Goal: Task Accomplishment & Management: Manage account settings

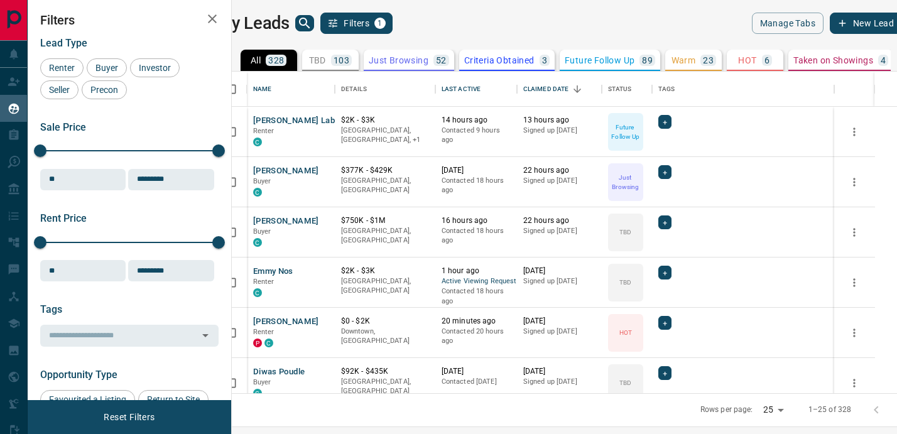
scroll to position [322, 660]
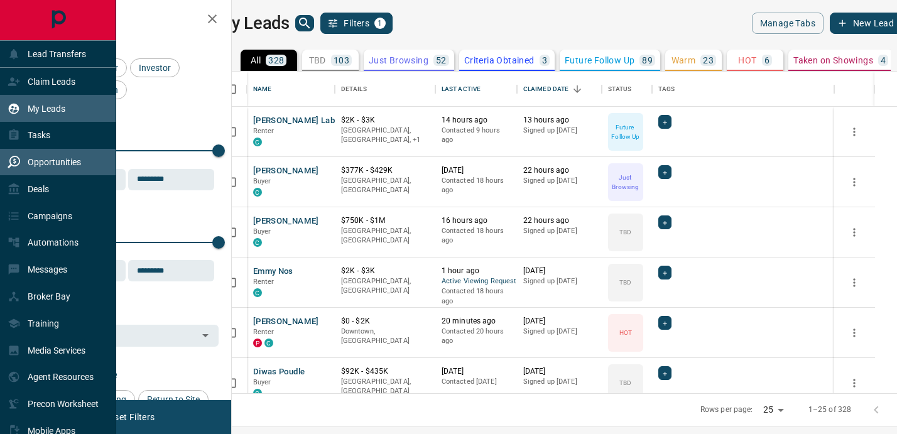
click at [51, 157] on p "Opportunities" at bounding box center [54, 162] width 53 height 10
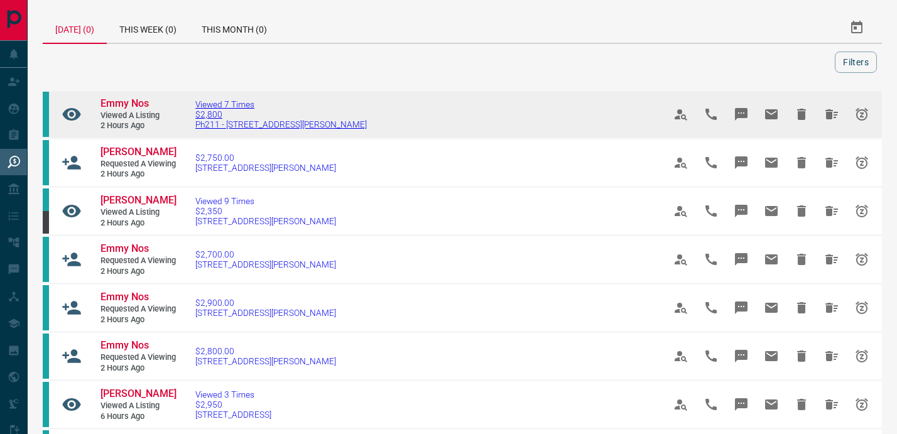
click at [231, 104] on span "Viewed 7 Times" at bounding box center [281, 104] width 172 height 10
click at [237, 123] on span "Ph211 - [STREET_ADDRESS][PERSON_NAME]" at bounding box center [281, 124] width 172 height 10
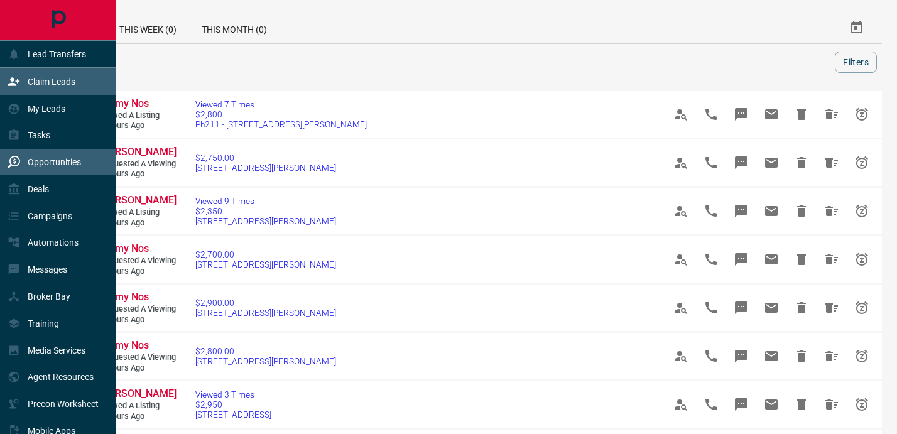
click at [39, 76] on div "Claim Leads" at bounding box center [42, 81] width 68 height 21
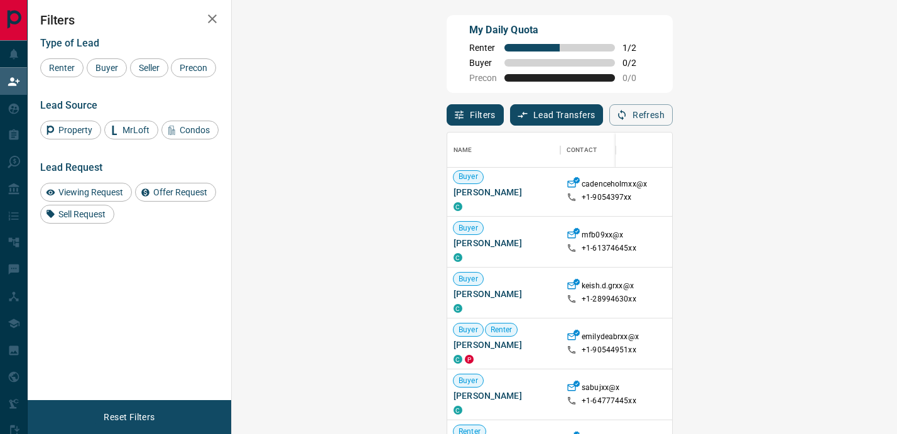
scroll to position [362, 0]
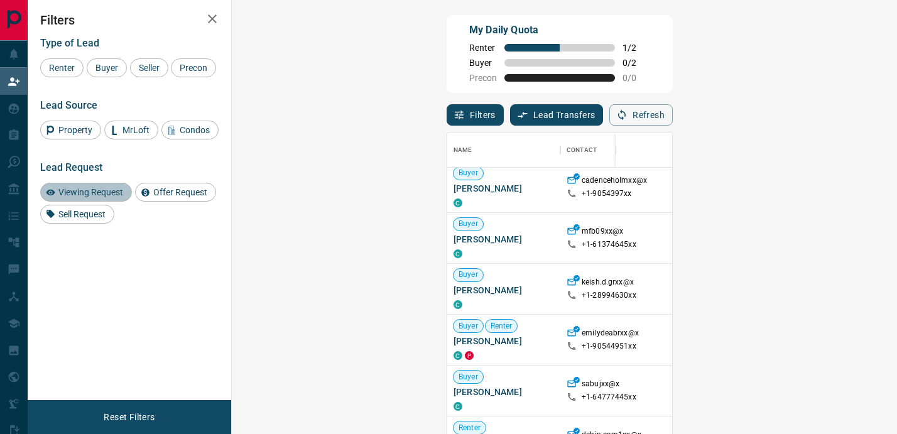
click at [109, 202] on div "Viewing Request" at bounding box center [86, 192] width 92 height 19
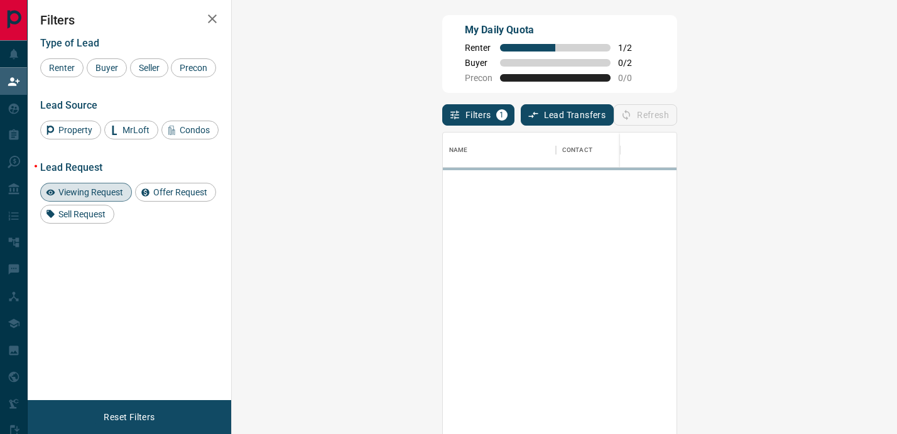
scroll to position [0, 0]
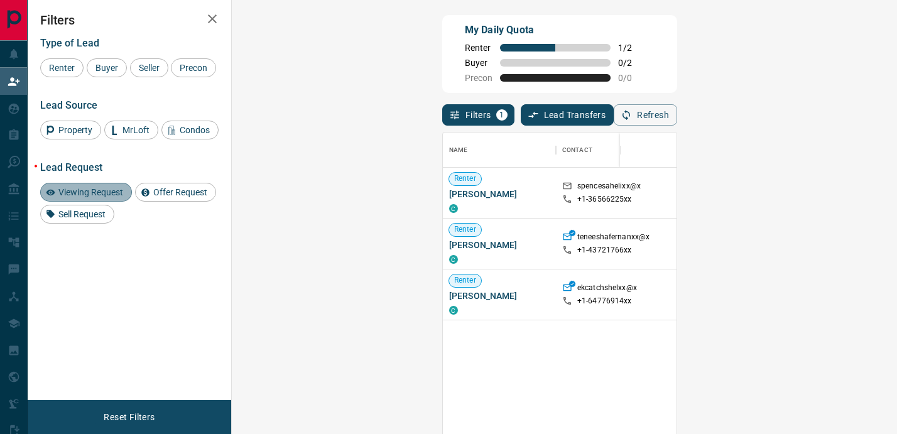
click at [107, 202] on div "Viewing Request" at bounding box center [86, 192] width 92 height 19
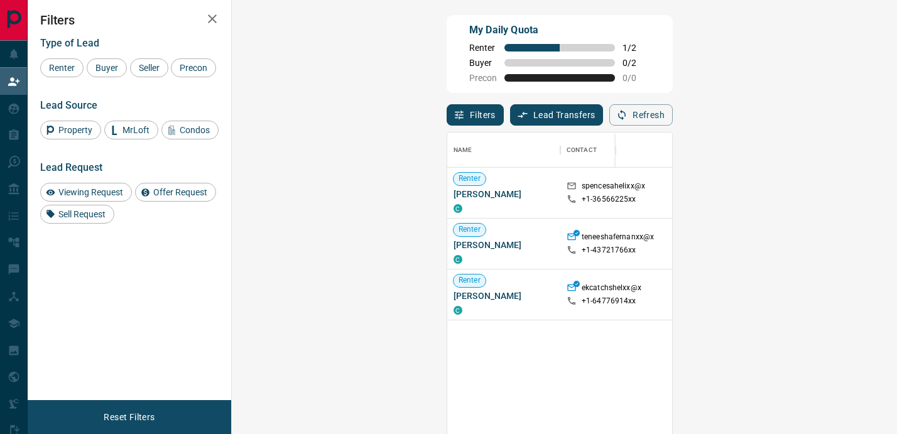
click at [215, 16] on icon "button" at bounding box center [212, 18] width 9 height 9
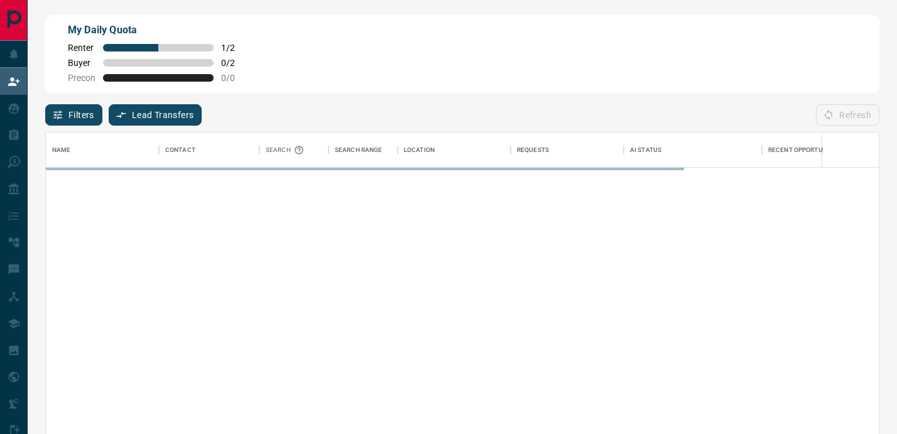
scroll to position [327, 833]
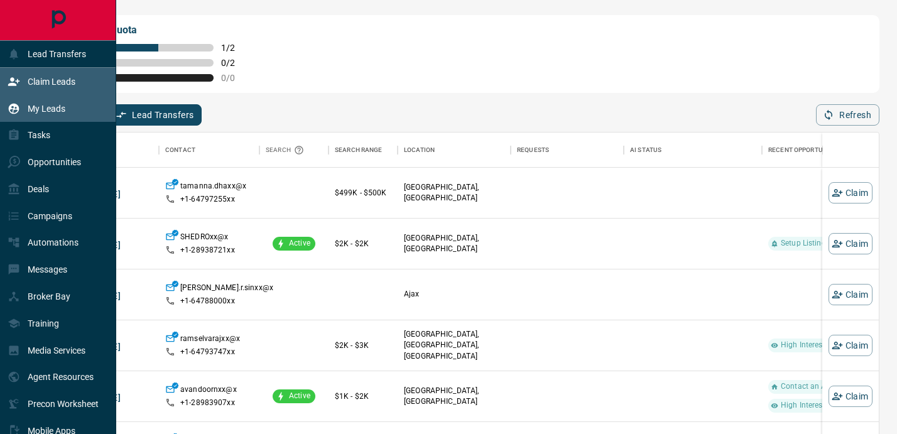
click at [28, 109] on p "My Leads" at bounding box center [47, 109] width 38 height 10
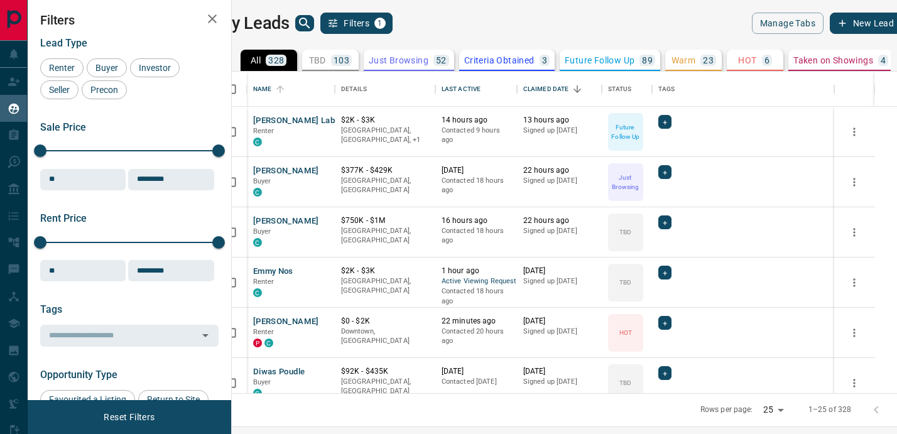
scroll to position [322, 660]
click at [312, 16] on icon "search button" at bounding box center [304, 23] width 15 height 15
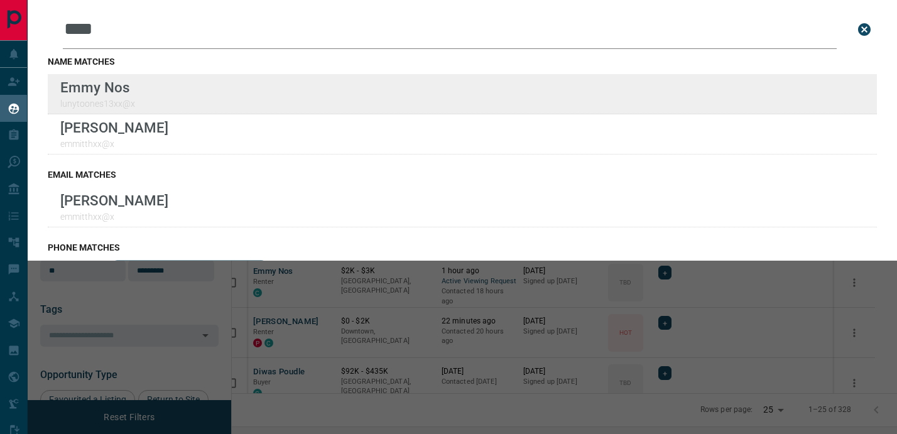
type input "****"
click at [0, 0] on div "Lead Transfers Claim Leads My Leads Tasks Opportunities Deals Campaigns Automat…" at bounding box center [448, 209] width 897 height 419
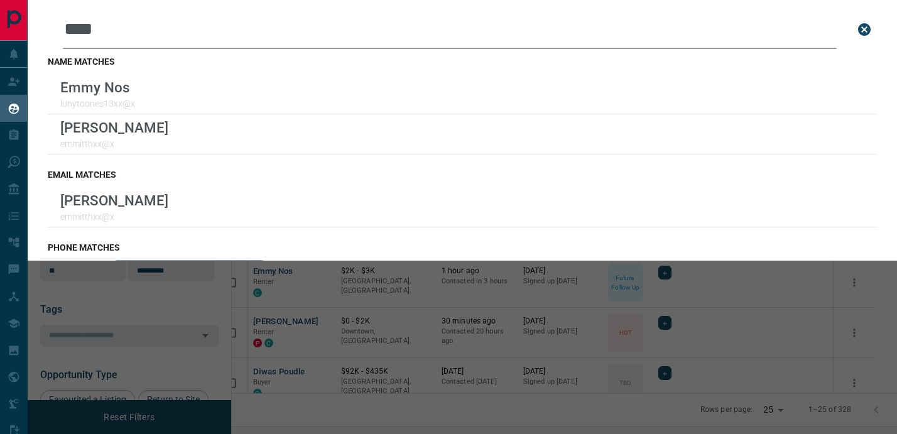
click at [870, 29] on icon "close search bar" at bounding box center [864, 29] width 13 height 13
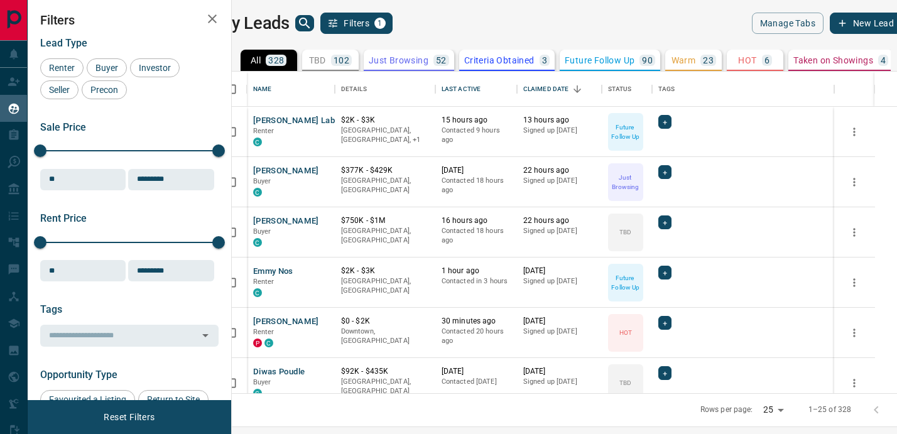
click at [312, 25] on icon "search button" at bounding box center [304, 23] width 15 height 15
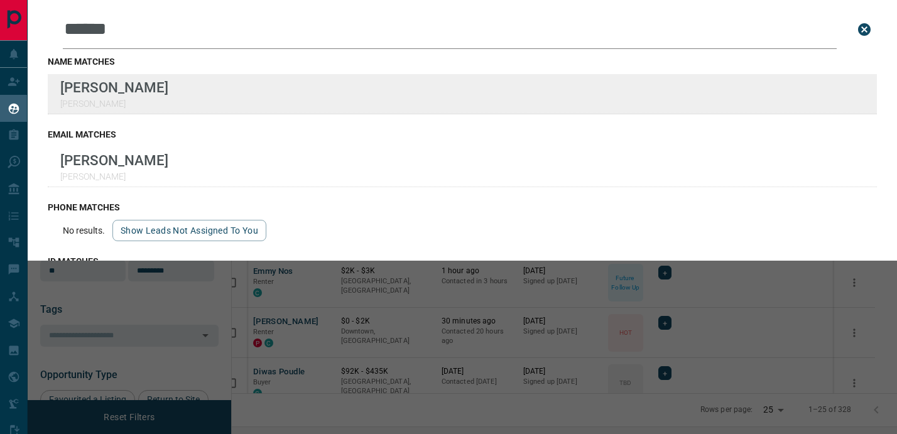
type input "******"
click at [0, 0] on div "Lead Transfers Claim Leads My Leads Tasks Opportunities Deals Campaigns Automat…" at bounding box center [448, 209] width 897 height 419
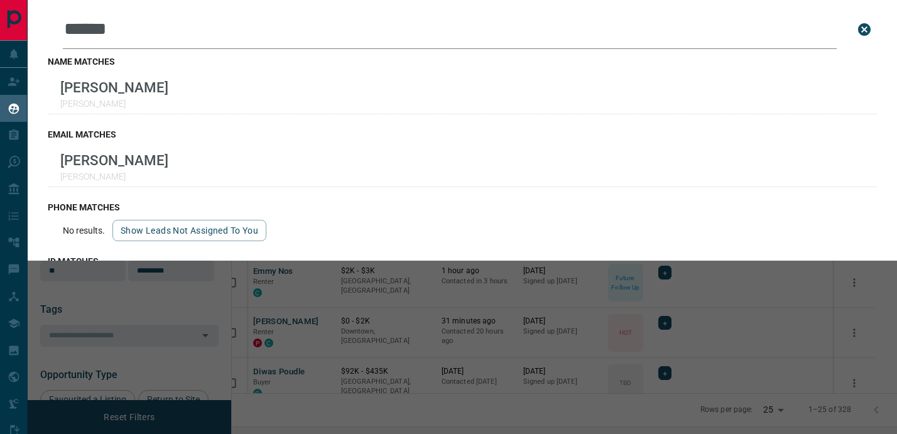
click at [863, 27] on icon "close search bar" at bounding box center [864, 29] width 15 height 15
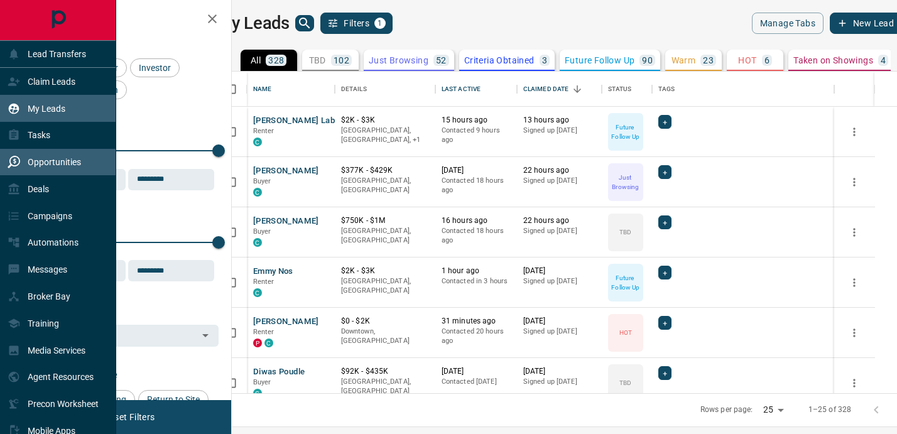
click at [48, 156] on div "Opportunities" at bounding box center [45, 162] width 74 height 21
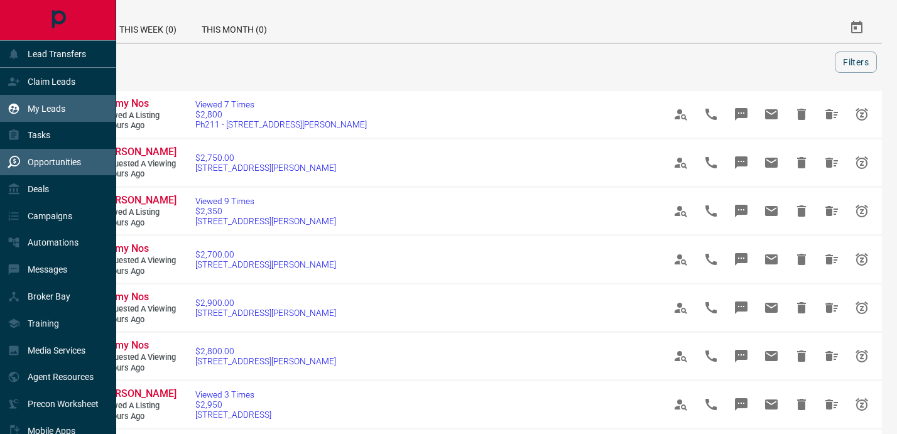
click at [35, 113] on div "My Leads" at bounding box center [37, 108] width 58 height 21
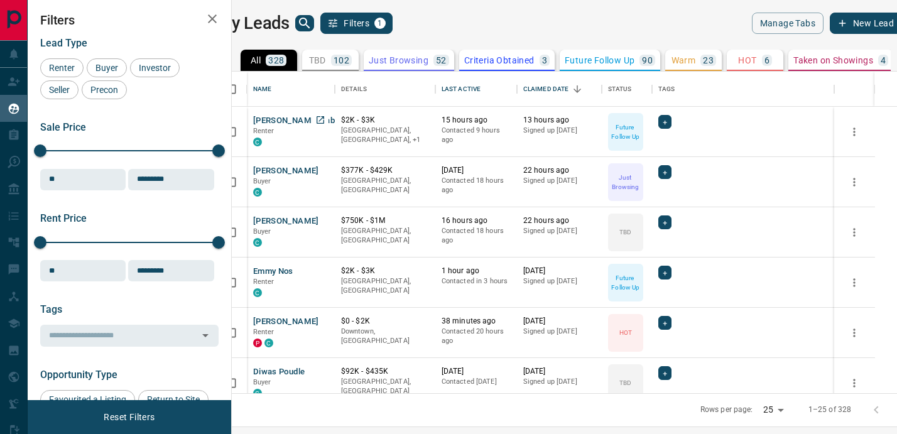
scroll to position [322, 660]
click at [351, 67] on button "TBD 102" at bounding box center [330, 60] width 57 height 21
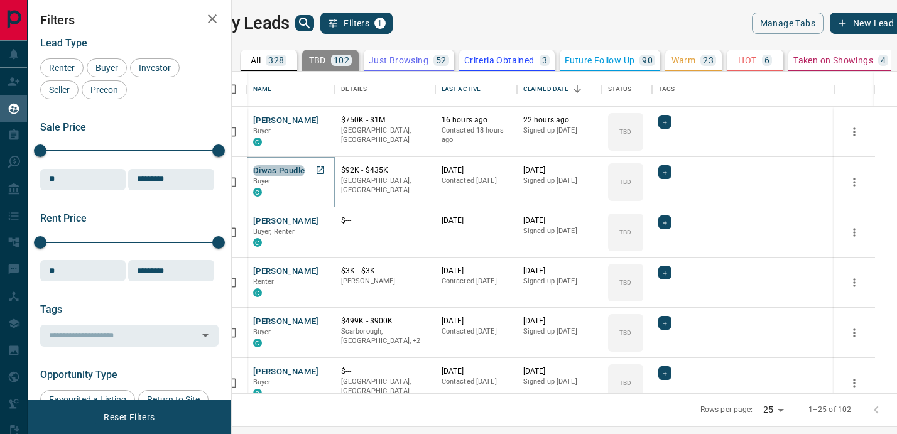
click at [305, 168] on button "Diwas Poudle" at bounding box center [279, 171] width 52 height 12
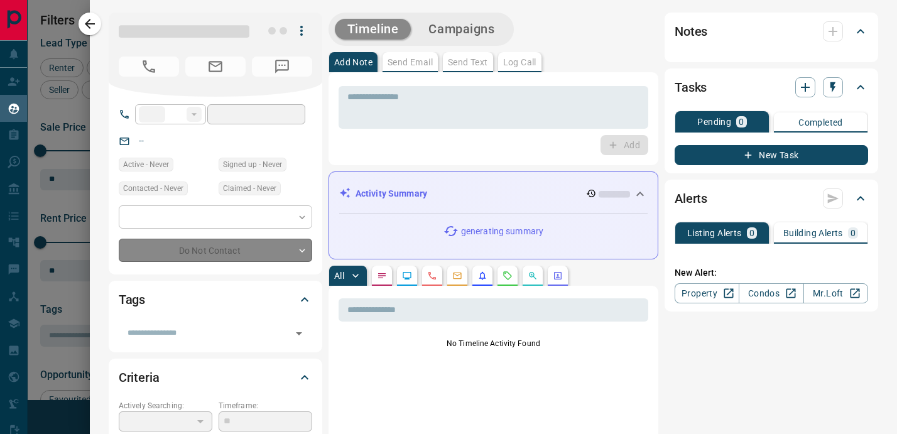
type input "**"
type input "**********"
type input "**"
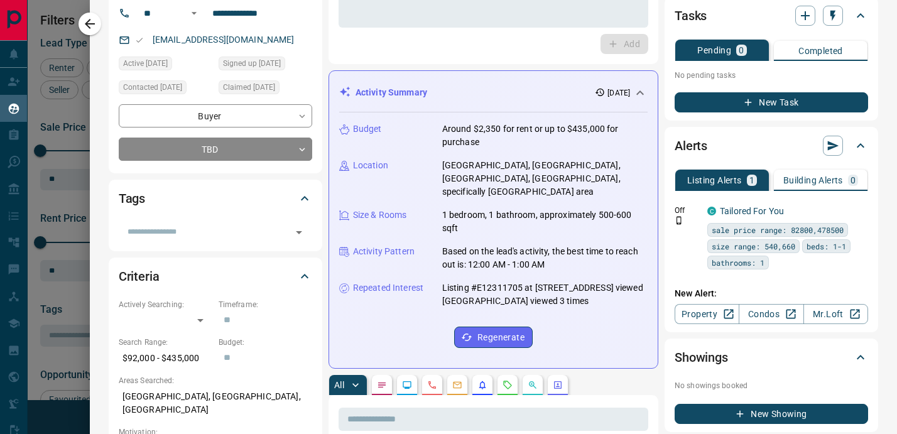
scroll to position [0, 0]
